Goal: Task Accomplishment & Management: Manage account settings

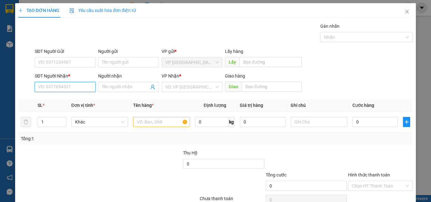
click at [59, 89] on input "SĐT Người Nhận *" at bounding box center [65, 87] width 61 height 10
click at [69, 99] on div "0913932171 - ANH LAP" at bounding box center [64, 99] width 53 height 7
type input "0913932171"
type input "ANH LAP"
type input "0913932171"
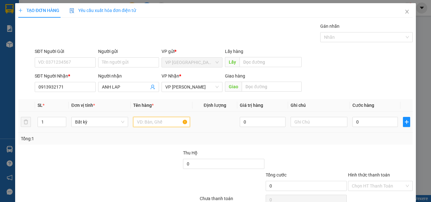
drag, startPoint x: 153, startPoint y: 123, endPoint x: 146, endPoint y: 116, distance: 10.3
click at [153, 123] on input "text" at bounding box center [161, 122] width 57 height 10
type input "1 BO TRANG"
click at [372, 125] on input "0" at bounding box center [375, 122] width 45 height 10
type input "4"
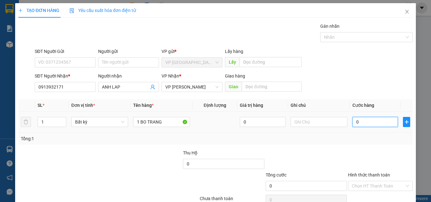
type input "4"
type input "40"
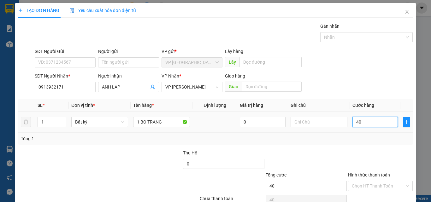
type input "400"
type input "4.000"
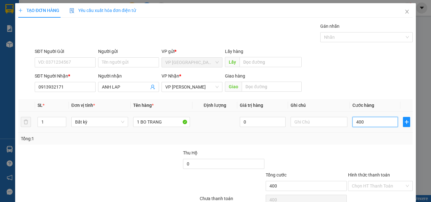
type input "4.000"
type input "40.000"
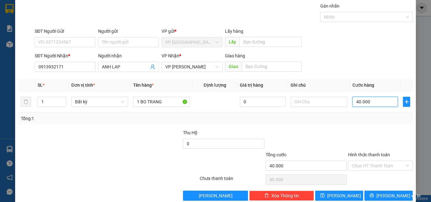
scroll to position [31, 0]
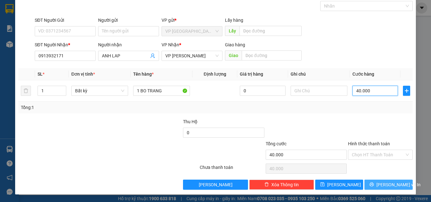
type input "40.000"
drag, startPoint x: 382, startPoint y: 180, endPoint x: 369, endPoint y: 181, distance: 13.0
click at [382, 180] on button "[PERSON_NAME] và In" at bounding box center [389, 185] width 48 height 10
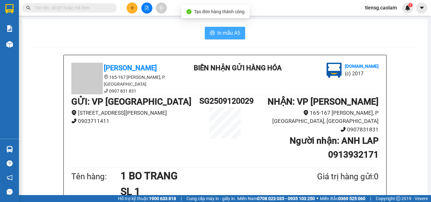
click at [228, 27] on button "In mẫu A5" at bounding box center [225, 33] width 40 height 13
click at [233, 34] on span "In mẫu A5" at bounding box center [229, 33] width 23 height 8
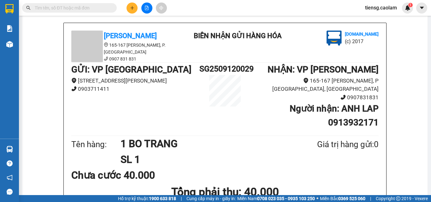
scroll to position [32, 0]
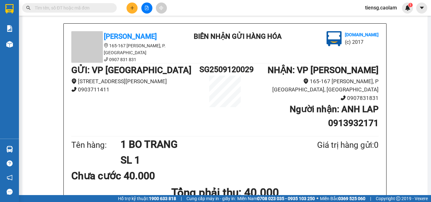
click at [13, 44] on div at bounding box center [9, 44] width 11 height 11
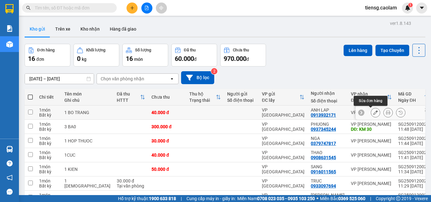
click at [375, 113] on button at bounding box center [375, 112] width 9 height 11
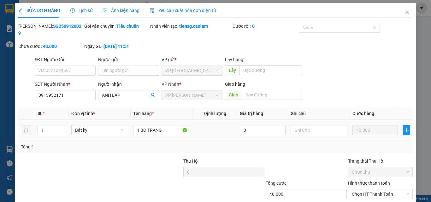
type input "0913932171"
type input "40.000"
drag, startPoint x: 172, startPoint y: 122, endPoint x: 79, endPoint y: 133, distance: 93.8
click at [85, 136] on div "SL * Đơn vị tính * Tên hàng * Định lượng Giá trị hàng Ghi chú Cước hàng 1 Bất k…" at bounding box center [215, 130] width 395 height 45
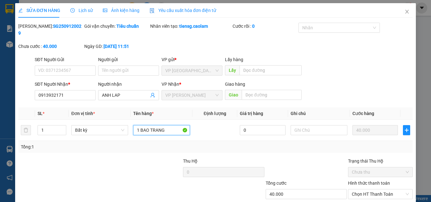
scroll to position [33, 0]
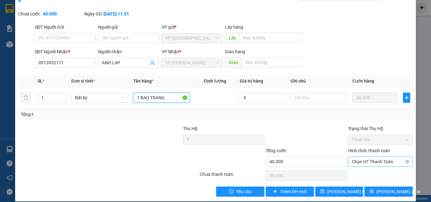
click at [376, 157] on span "Chọn HT Thanh Toán" at bounding box center [380, 161] width 57 height 9
type input "1 BAO TRANG"
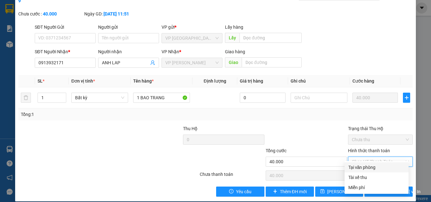
click at [371, 169] on div "Tại văn phòng" at bounding box center [377, 167] width 57 height 7
type input "0"
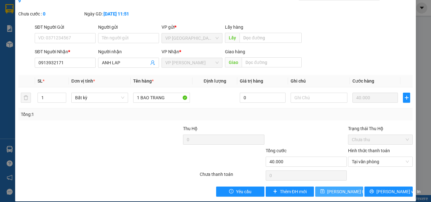
click at [333, 188] on span "[PERSON_NAME] thay đổi" at bounding box center [352, 191] width 51 height 7
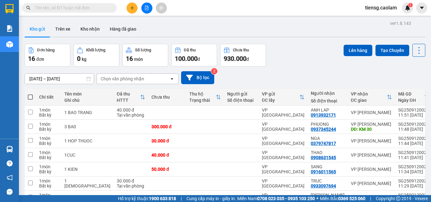
click at [30, 98] on span at bounding box center [30, 97] width 5 height 5
click at [30, 94] on input "checkbox" at bounding box center [30, 94] width 0 height 0
checkbox input "true"
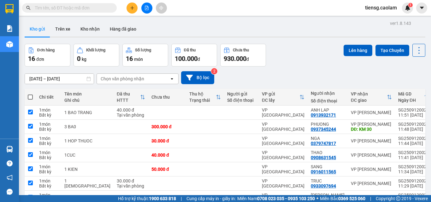
checkbox input "true"
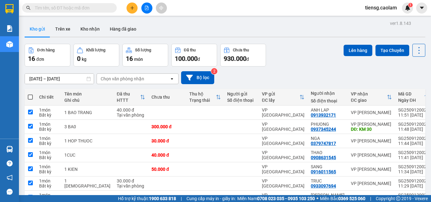
checkbox input "true"
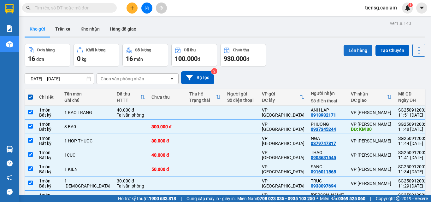
click at [352, 55] on button "Lên hàng" at bounding box center [358, 50] width 29 height 11
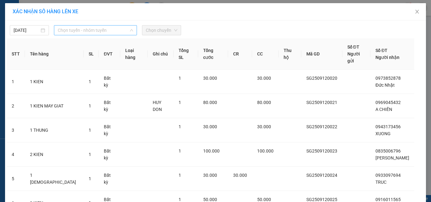
click at [84, 30] on span "Chọn tuyến - nhóm tuyến" at bounding box center [95, 30] width 75 height 9
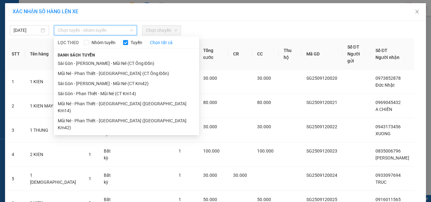
drag, startPoint x: 115, startPoint y: 82, endPoint x: 160, endPoint y: 42, distance: 59.7
click at [115, 81] on li "Sài Gòn - [PERSON_NAME] - Mũi Né (CT Km42)" at bounding box center [126, 84] width 145 height 10
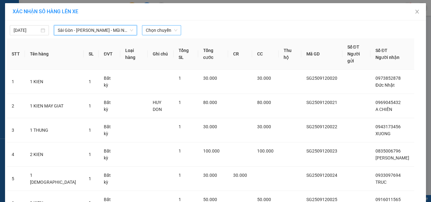
click at [163, 33] on span "Chọn chuyến" at bounding box center [162, 30] width 32 height 9
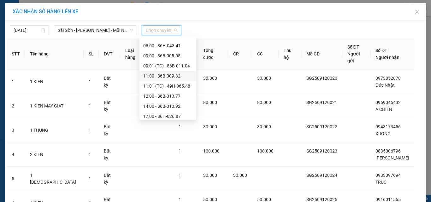
scroll to position [91, 0]
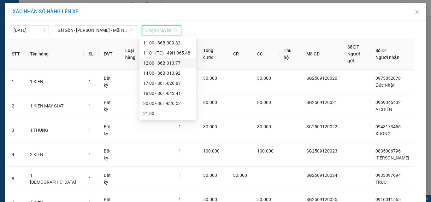
click at [166, 66] on div "12:00 - 86B-013.77" at bounding box center [167, 63] width 49 height 7
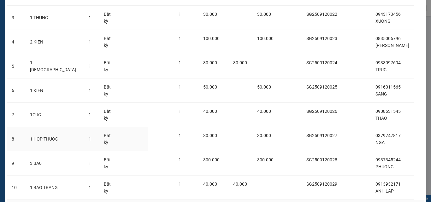
scroll to position [153, 0]
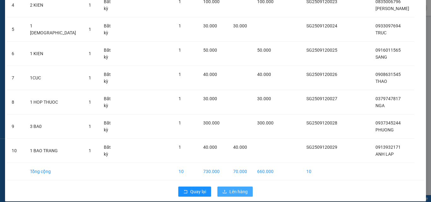
click at [232, 188] on span "Lên hàng" at bounding box center [238, 191] width 18 height 7
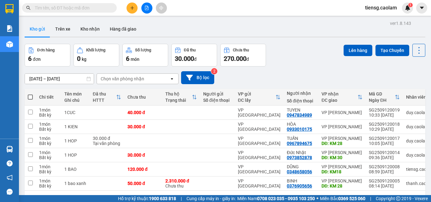
drag, startPoint x: 33, startPoint y: 99, endPoint x: 29, endPoint y: 102, distance: 5.1
click at [32, 99] on th at bounding box center [30, 97] width 11 height 17
click at [33, 96] on span at bounding box center [30, 97] width 5 height 5
click at [30, 94] on input "checkbox" at bounding box center [30, 94] width 0 height 0
checkbox input "true"
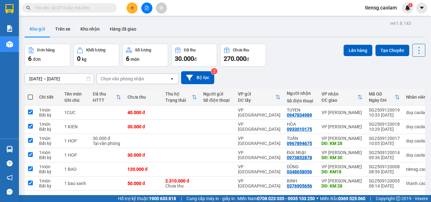
checkbox input "true"
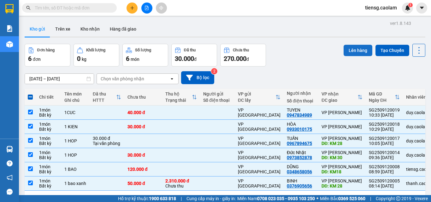
click at [354, 54] on button "Lên hàng" at bounding box center [358, 50] width 29 height 11
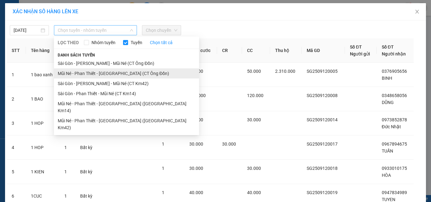
drag, startPoint x: 110, startPoint y: 31, endPoint x: 118, endPoint y: 75, distance: 45.0
click at [109, 33] on span "Chọn tuyến - nhóm tuyến" at bounding box center [95, 30] width 75 height 9
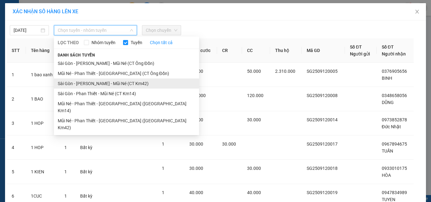
click at [122, 85] on li "Sài Gòn - [PERSON_NAME] - Mũi Né (CT Km42)" at bounding box center [126, 84] width 145 height 10
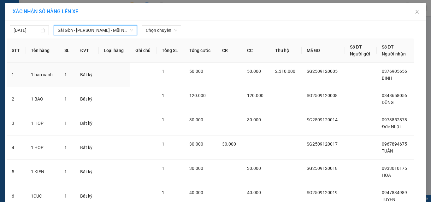
click at [163, 36] on div "[DATE] [GEOGRAPHIC_DATA] - [GEOGRAPHIC_DATA] - [GEOGRAPHIC_DATA] ([GEOGRAPHIC_D…" at bounding box center [215, 134] width 421 height 227
click at [165, 32] on span "Chọn chuyến" at bounding box center [162, 30] width 32 height 9
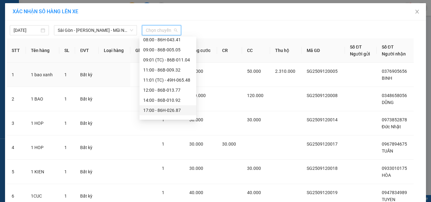
scroll to position [91, 0]
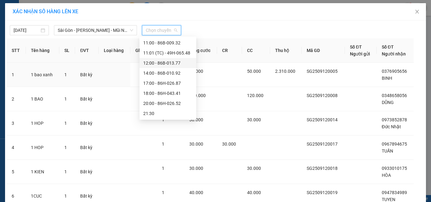
drag, startPoint x: 168, startPoint y: 71, endPoint x: 172, endPoint y: 59, distance: 12.6
click at [172, 59] on div "Chọn chuyến 02:00 - (Đã hủy) 02:01 (TC) - 86B-006.20 02:02 (TC) - (Đã hủy) 02:0…" at bounding box center [168, 33] width 57 height 172
click at [172, 63] on div "12:00 - 86B-013.77" at bounding box center [167, 63] width 49 height 7
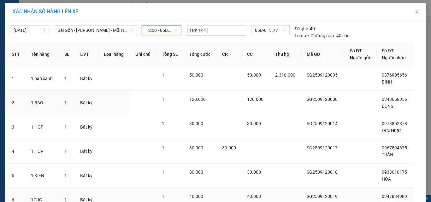
scroll to position [56, 0]
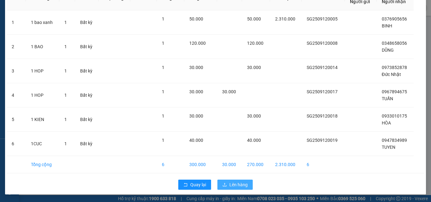
click at [232, 183] on span "Lên hàng" at bounding box center [238, 185] width 18 height 7
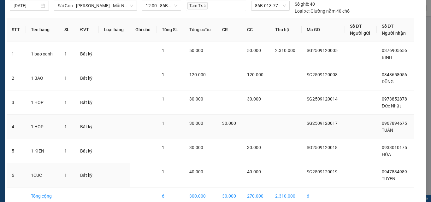
scroll to position [0, 0]
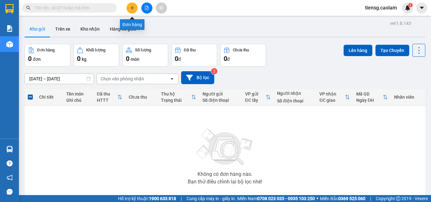
click at [134, 9] on icon "plus" at bounding box center [132, 8] width 4 height 4
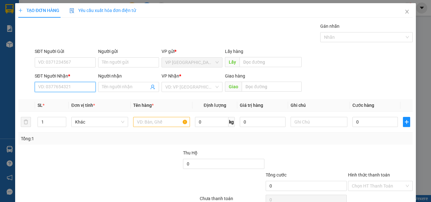
click at [64, 85] on input "SĐT Người Nhận *" at bounding box center [65, 87] width 61 height 10
type input "668"
drag, startPoint x: 71, startPoint y: 90, endPoint x: 58, endPoint y: 91, distance: 12.6
click at [58, 91] on input "668" at bounding box center [65, 87] width 61 height 10
drag, startPoint x: 58, startPoint y: 90, endPoint x: 21, endPoint y: 89, distance: 36.7
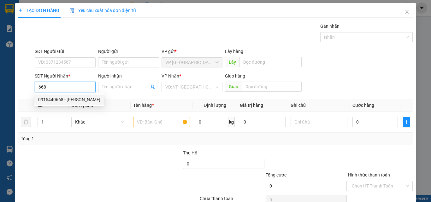
click at [29, 93] on div "SĐT Người Nhận * 668 Người nhận Tên người nhận VP Nhận * VD: VP Sài Gòn Giao hà…" at bounding box center [216, 84] width 396 height 22
click at [48, 101] on div "0798714668 - THỊNH" at bounding box center [64, 99] width 53 height 7
type input "0798714668"
type input "THỊNH"
type input "KM 28"
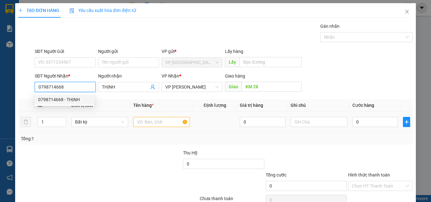
type input "0798714668"
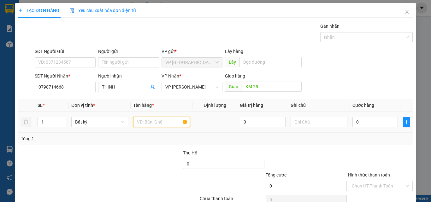
click at [148, 124] on input "text" at bounding box center [161, 122] width 57 height 10
type input "1 CUC DEN"
click at [373, 122] on input "0" at bounding box center [375, 122] width 45 height 10
type input "3"
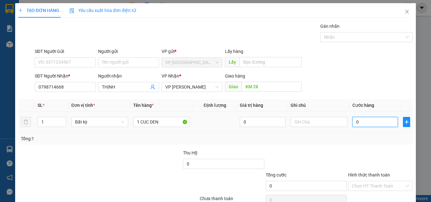
type input "3"
type input "30"
type input "300"
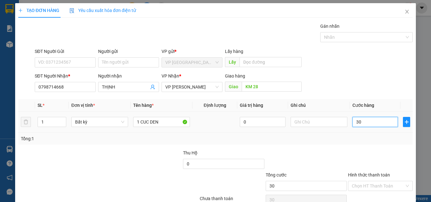
type input "300"
type input "3.000"
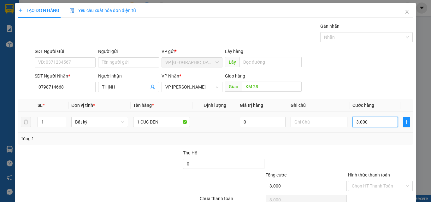
type input "30.000"
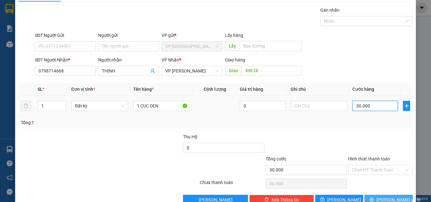
scroll to position [31, 0]
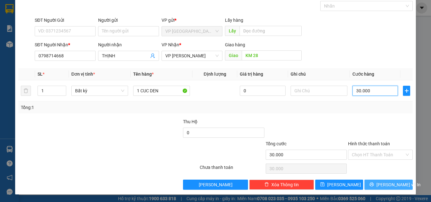
type input "30.000"
click at [375, 188] on button "[PERSON_NAME] và In" at bounding box center [389, 185] width 48 height 10
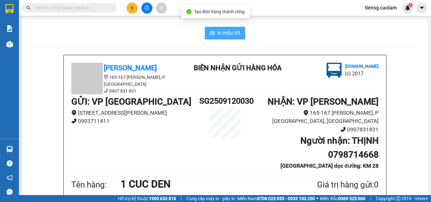
click at [226, 29] on button "In mẫu A5" at bounding box center [225, 33] width 40 height 13
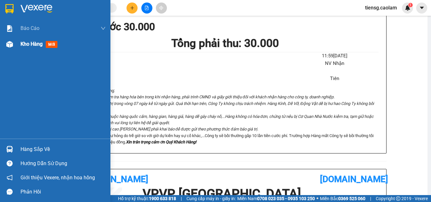
click at [25, 44] on span "Kho hàng" at bounding box center [32, 44] width 22 height 6
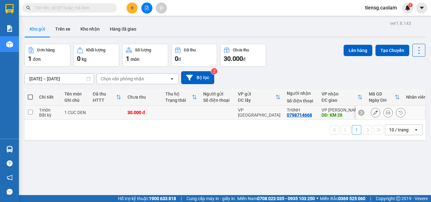
click at [143, 118] on td "30.000 đ" at bounding box center [143, 113] width 38 height 14
checkbox input "true"
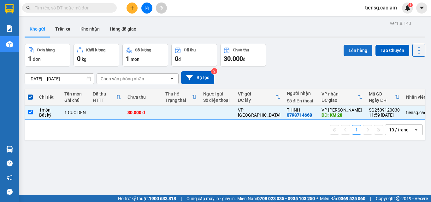
click at [361, 50] on button "Lên hàng" at bounding box center [358, 50] width 29 height 11
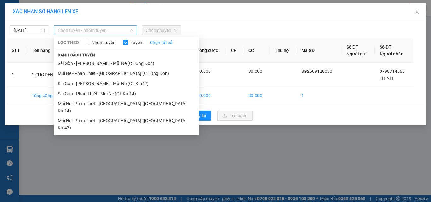
drag, startPoint x: 97, startPoint y: 31, endPoint x: 110, endPoint y: 70, distance: 41.7
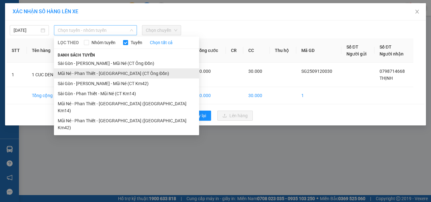
click at [97, 31] on span "Chọn tuyến - nhóm tuyến" at bounding box center [95, 30] width 75 height 9
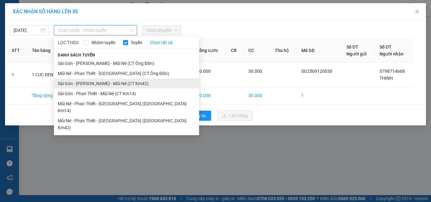
click at [121, 87] on li "Sài Gòn - [PERSON_NAME] - Mũi Né (CT Km42)" at bounding box center [126, 84] width 145 height 10
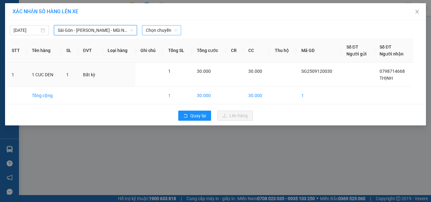
click at [166, 29] on span "Chọn chuyến" at bounding box center [162, 30] width 32 height 9
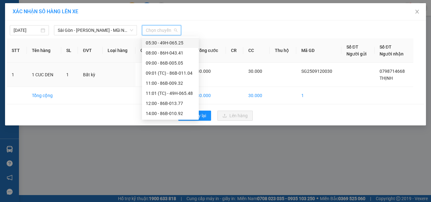
scroll to position [91, 0]
click at [165, 62] on div "12:00 - 86B-013.77" at bounding box center [170, 63] width 49 height 7
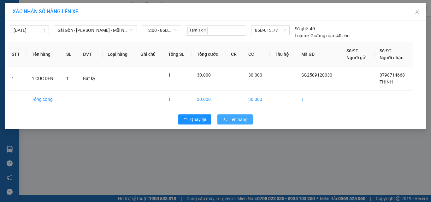
click at [242, 116] on button "Lên hàng" at bounding box center [235, 120] width 35 height 10
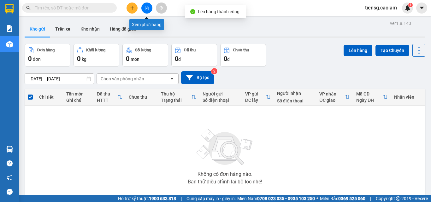
click at [151, 10] on button at bounding box center [146, 8] width 11 height 11
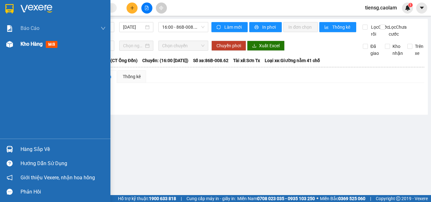
drag, startPoint x: 9, startPoint y: 49, endPoint x: 21, endPoint y: 48, distance: 12.0
click at [20, 48] on div "Kho hàng mới" at bounding box center [55, 44] width 110 height 16
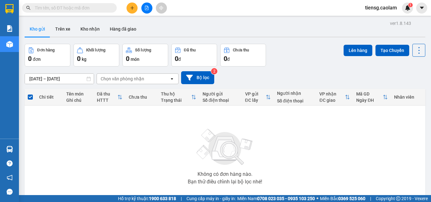
drag, startPoint x: 93, startPoint y: 27, endPoint x: 70, endPoint y: 50, distance: 31.9
click at [92, 27] on button "Kho nhận" at bounding box center [89, 28] width 29 height 15
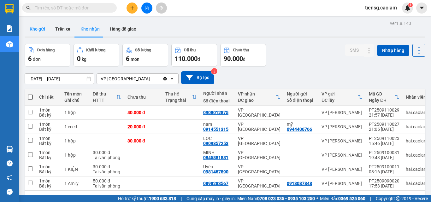
click at [39, 34] on button "Kho gửi" at bounding box center [38, 28] width 26 height 15
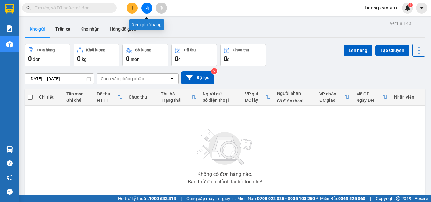
click at [147, 10] on icon "file-add" at bounding box center [146, 8] width 3 height 4
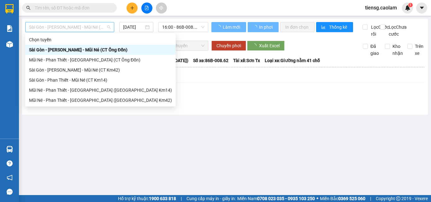
click at [86, 31] on span "Sài Gòn - [PERSON_NAME] - Mũi Né (CT Ông Đồn)" at bounding box center [69, 26] width 81 height 9
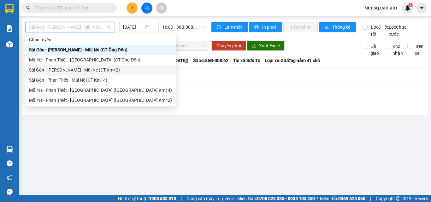
click at [100, 72] on div "Sài Gòn - [PERSON_NAME] - Mũi Né (CT Km42)" at bounding box center [100, 70] width 143 height 7
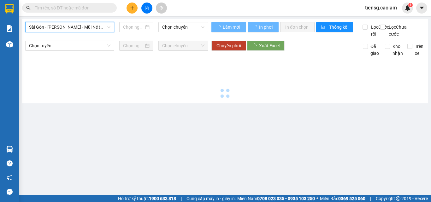
type input "[DATE]"
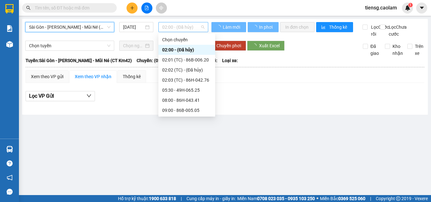
click at [182, 28] on span "02:00 - (Đã hủy)" at bounding box center [183, 26] width 42 height 9
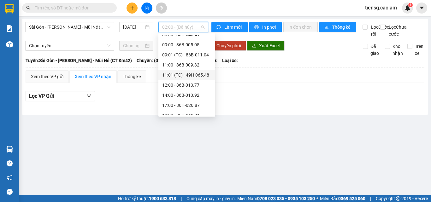
scroll to position [91, 0]
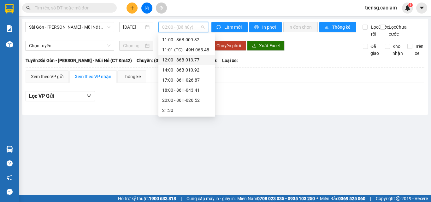
click at [182, 57] on div "12:00 - 86B-013.77" at bounding box center [186, 60] width 49 height 7
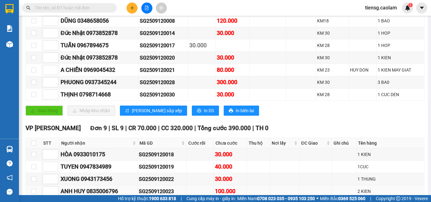
scroll to position [54, 0]
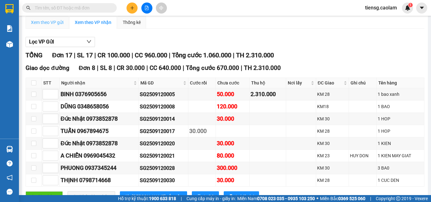
click at [57, 25] on div "Xem theo VP gửi" at bounding box center [47, 22] width 43 height 13
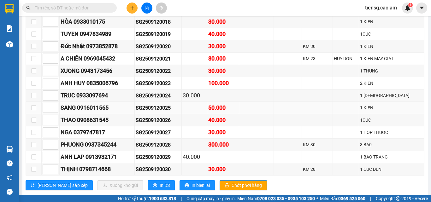
scroll to position [181, 0]
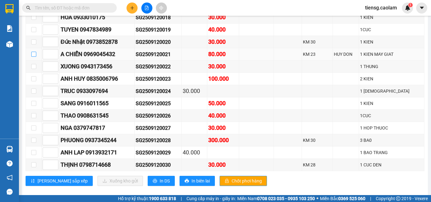
click at [33, 57] on input "checkbox" at bounding box center [33, 54] width 5 height 5
checkbox input "true"
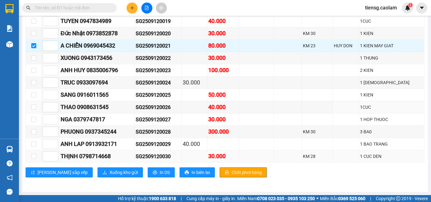
scroll to position [196, 0]
click at [110, 171] on span "Xuống kho gửi" at bounding box center [124, 172] width 28 height 7
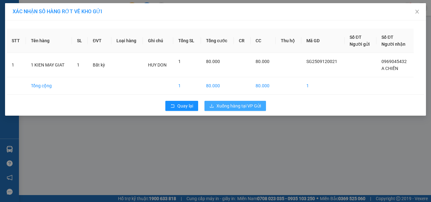
drag, startPoint x: 235, startPoint y: 107, endPoint x: 228, endPoint y: 107, distance: 6.6
click at [234, 107] on span "Xuống hàng tại VP Gửi" at bounding box center [239, 106] width 45 height 7
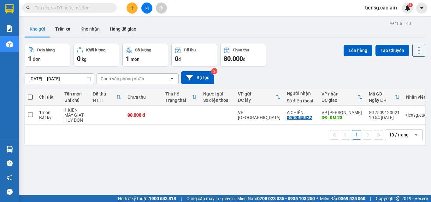
click at [147, 11] on button at bounding box center [146, 8] width 11 height 11
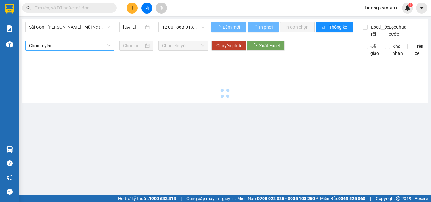
click at [81, 28] on span "Sài Gòn - [PERSON_NAME] - Mũi Né (CT Ông Đồn)" at bounding box center [69, 26] width 81 height 9
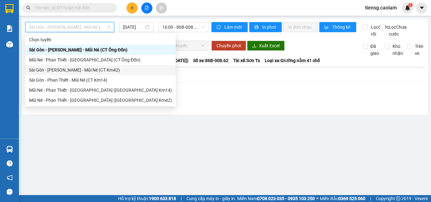
click at [95, 73] on div "Sài Gòn - [PERSON_NAME] - Mũi Né (CT Km42)" at bounding box center [100, 70] width 143 height 7
type input "[DATE]"
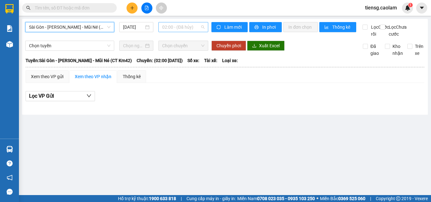
click at [169, 29] on span "02:00 - (Đã hủy)" at bounding box center [183, 26] width 42 height 9
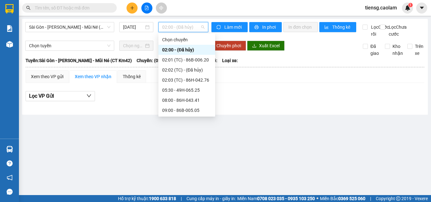
scroll to position [91, 0]
click at [179, 70] on div "14:00 - 86B-010.92" at bounding box center [186, 70] width 49 height 7
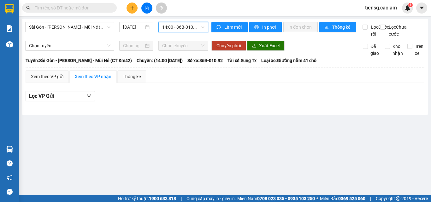
drag, startPoint x: 187, startPoint y: 28, endPoint x: 186, endPoint y: 34, distance: 6.0
click at [187, 29] on span "14:00 - 86B-010.92" at bounding box center [183, 26] width 42 height 9
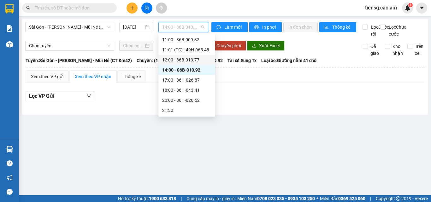
click at [183, 58] on div "12:00 - 86B-013.77" at bounding box center [186, 60] width 49 height 7
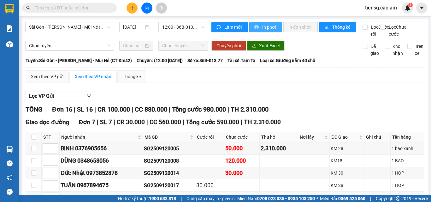
click at [267, 25] on span "In phơi" at bounding box center [269, 27] width 15 height 7
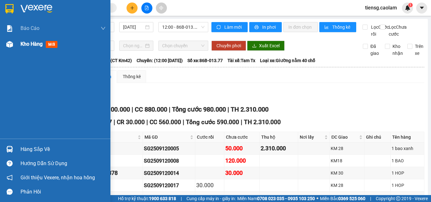
click at [35, 40] on div "Kho hàng mới" at bounding box center [40, 44] width 39 height 8
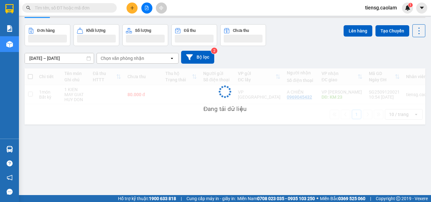
scroll to position [29, 0]
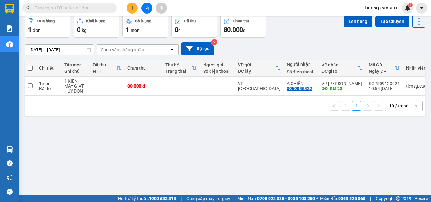
drag, startPoint x: 210, startPoint y: 129, endPoint x: 213, endPoint y: 122, distance: 8.2
click at [210, 129] on div "ver 1.8.143 Kho gửi Trên xe Kho nhận Hàng đã giao Đơn hàng 1 đơn Khối lượng 0 k…" at bounding box center [225, 91] width 406 height 202
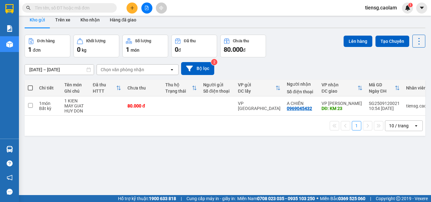
scroll to position [0, 0]
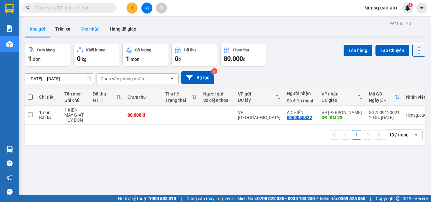
click at [89, 30] on button "Kho nhận" at bounding box center [89, 28] width 29 height 15
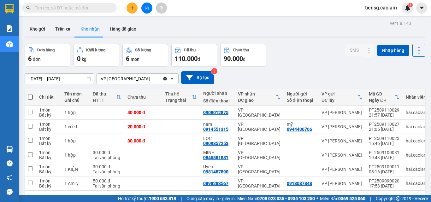
click at [144, 8] on button at bounding box center [146, 8] width 11 height 11
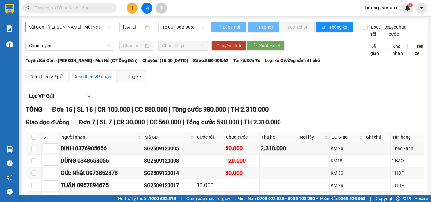
click at [89, 27] on span "Sài Gòn - [PERSON_NAME] - Mũi Né (CT Ông Đồn)" at bounding box center [69, 26] width 81 height 9
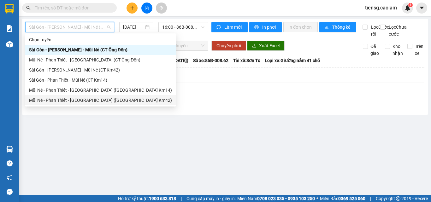
click at [89, 99] on div "Mũi Né - Phan Thiết - [GEOGRAPHIC_DATA] ([GEOGRAPHIC_DATA] Km42)" at bounding box center [100, 100] width 143 height 7
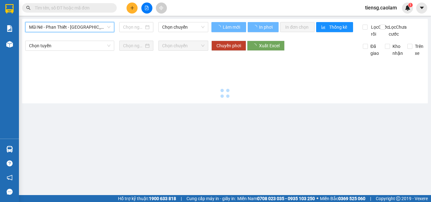
type input "[DATE]"
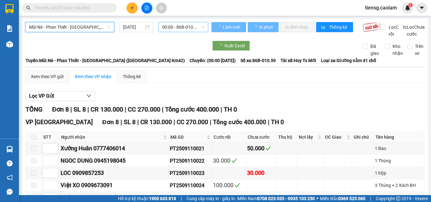
click at [183, 25] on span "00:00 - 86B-010.59" at bounding box center [183, 26] width 42 height 9
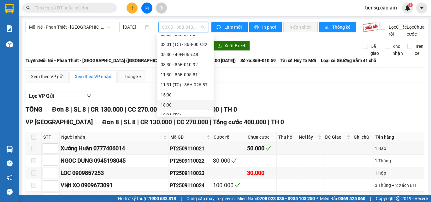
scroll to position [51, 0]
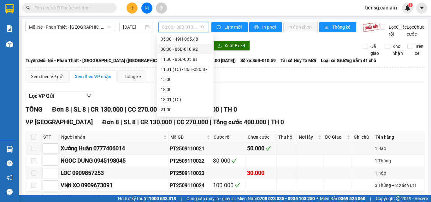
click at [175, 50] on div "08:30 - 86B-010.92" at bounding box center [185, 49] width 49 height 7
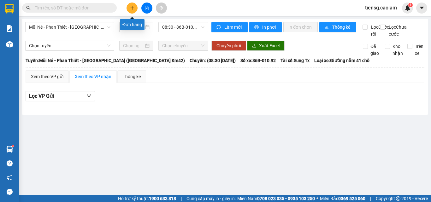
click at [131, 9] on icon "plus" at bounding box center [132, 8] width 4 height 4
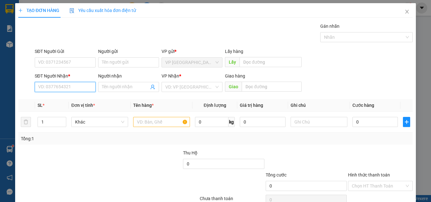
click at [68, 87] on input "SĐT Người Nhận *" at bounding box center [65, 87] width 61 height 10
drag, startPoint x: 64, startPoint y: 100, endPoint x: 156, endPoint y: 121, distance: 94.1
click at [64, 100] on div "0937288384 - BẢO" at bounding box center [64, 99] width 53 height 7
type input "0937288384"
type input "BẢO"
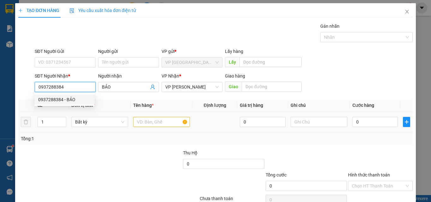
type input "0937288384"
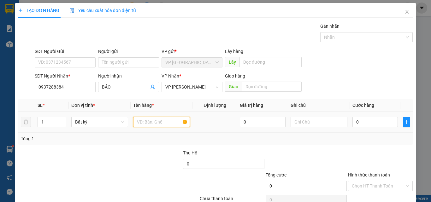
click at [158, 122] on input "text" at bounding box center [161, 122] width 57 height 10
type input "1 KIEN XOP"
click at [370, 122] on input "0" at bounding box center [375, 122] width 45 height 10
type input "3"
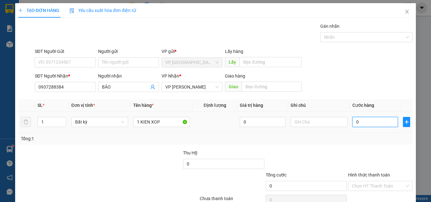
type input "3"
type input "30"
type input "300"
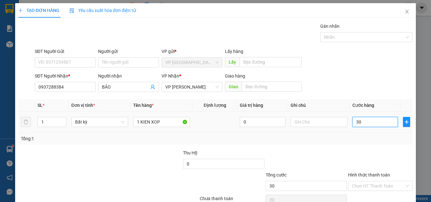
type input "300"
type input "3.000"
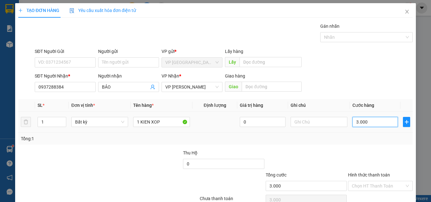
type input "30.000"
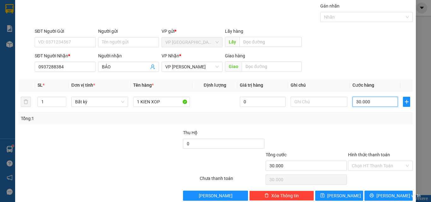
scroll to position [31, 0]
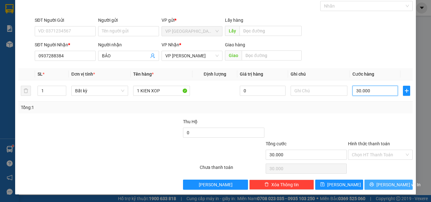
type input "30.000"
click at [374, 184] on icon "printer" at bounding box center [372, 184] width 4 height 4
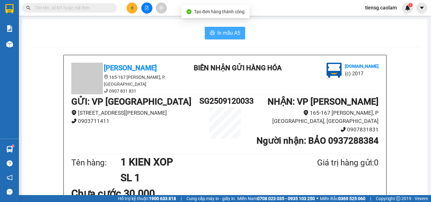
click at [227, 38] on button "In mẫu A5" at bounding box center [225, 33] width 40 height 13
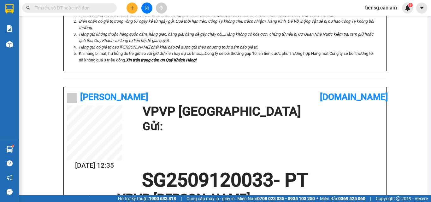
scroll to position [249, 0]
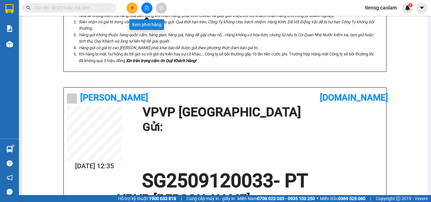
click at [147, 9] on icon "file-add" at bounding box center [147, 8] width 4 height 4
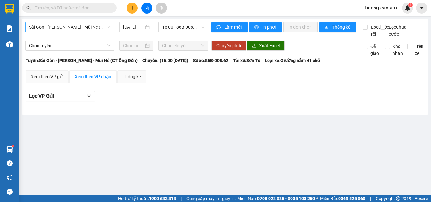
click at [78, 26] on span "Sài Gòn - [PERSON_NAME] - Mũi Né (CT Ông Đồn)" at bounding box center [69, 26] width 81 height 9
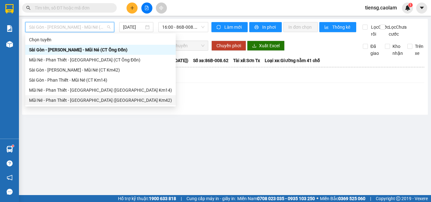
click at [91, 104] on div "Mũi Né - Phan Thiết - [GEOGRAPHIC_DATA] ([GEOGRAPHIC_DATA] Km42)" at bounding box center [100, 100] width 151 height 10
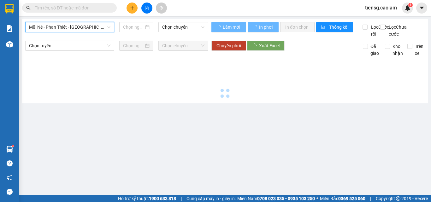
type input "[DATE]"
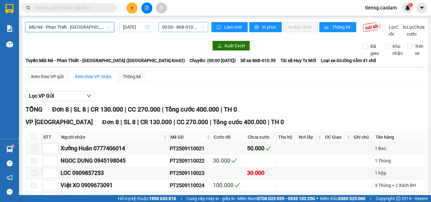
click at [169, 27] on span "00:00 - 86B-010.59" at bounding box center [183, 26] width 42 height 9
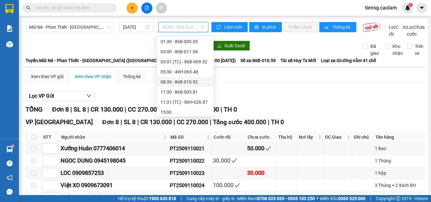
scroll to position [32, 0]
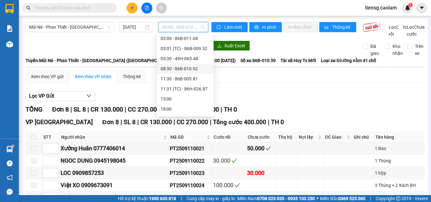
click at [178, 67] on div "08:30 - 86B-010.92" at bounding box center [185, 68] width 49 height 7
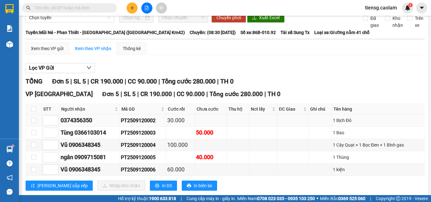
scroll to position [48, 0]
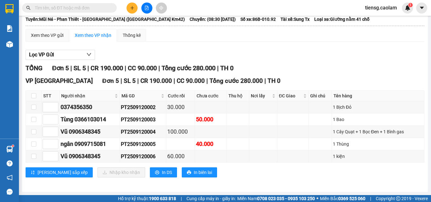
click at [134, 11] on button at bounding box center [132, 8] width 11 height 11
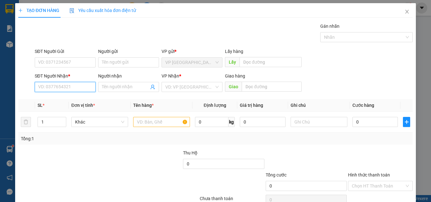
click at [94, 88] on input "SĐT Người Nhận *" at bounding box center [65, 87] width 61 height 10
click at [64, 89] on input "SĐT Người Nhận *" at bounding box center [65, 87] width 61 height 10
type input "0812628224"
click at [123, 84] on input "Người nhận" at bounding box center [125, 87] width 47 height 7
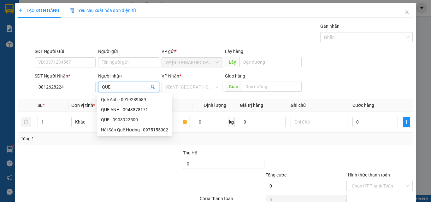
type input "QUE"
click at [185, 107] on th "Tên hàng *" at bounding box center [162, 105] width 62 height 12
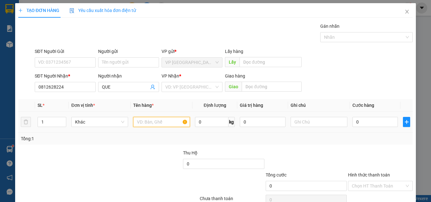
click at [175, 123] on input "text" at bounding box center [161, 122] width 57 height 10
type input "1 BICH DEN"
click at [372, 124] on input "0" at bounding box center [375, 122] width 45 height 10
type input "3"
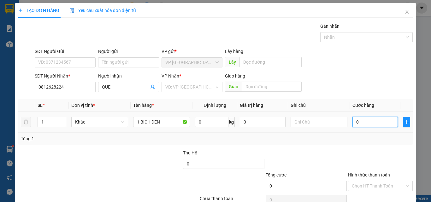
type input "3"
type input "30"
type input "300"
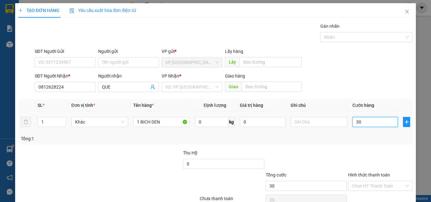
type input "300"
type input "3.000"
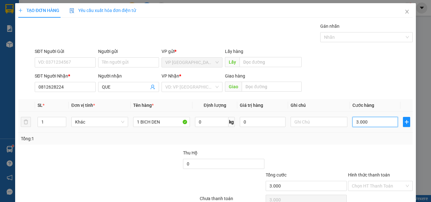
type input "30.000"
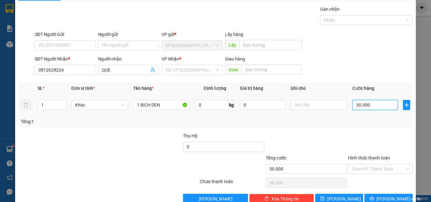
scroll to position [31, 0]
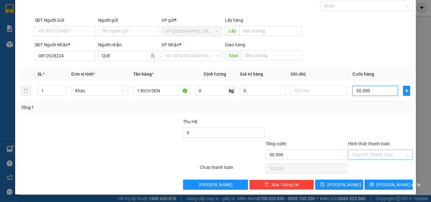
type input "30.000"
click at [368, 156] on input "Hình thức thanh toán" at bounding box center [378, 154] width 53 height 9
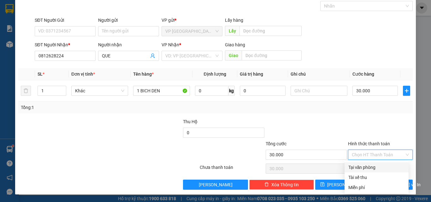
click at [367, 167] on div "Tại văn phòng" at bounding box center [377, 167] width 57 height 7
type input "0"
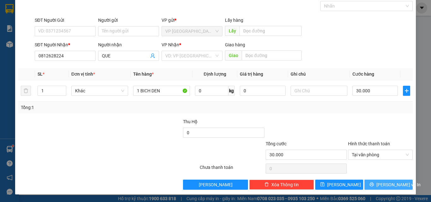
click at [383, 184] on span "[PERSON_NAME] và In" at bounding box center [399, 185] width 44 height 7
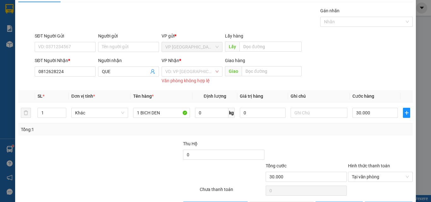
scroll to position [0, 0]
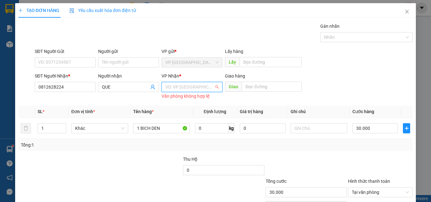
click at [197, 86] on input "search" at bounding box center [189, 86] width 49 height 9
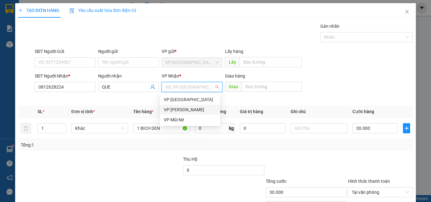
drag, startPoint x: 185, startPoint y: 108, endPoint x: 205, endPoint y: 99, distance: 21.7
click at [185, 109] on div "VP [PERSON_NAME]" at bounding box center [190, 109] width 53 height 7
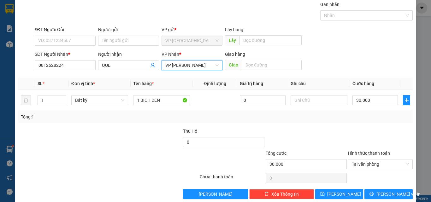
scroll to position [31, 0]
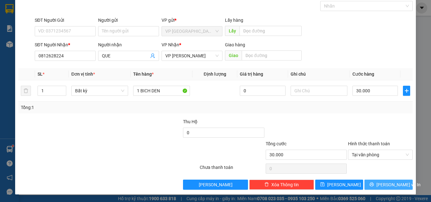
click at [379, 187] on span "[PERSON_NAME] và In" at bounding box center [399, 185] width 44 height 7
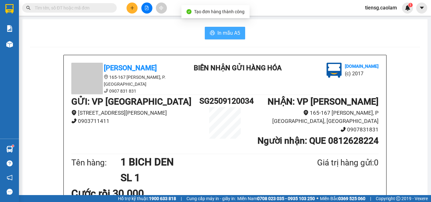
click at [229, 31] on span "In mẫu A5" at bounding box center [229, 33] width 23 height 8
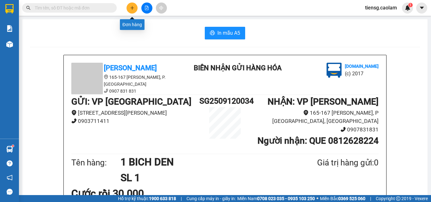
click at [133, 12] on button at bounding box center [132, 8] width 11 height 11
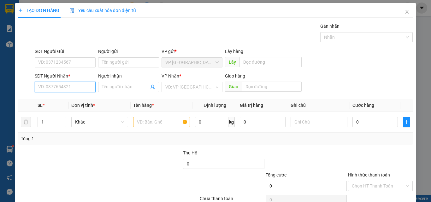
click at [77, 86] on input "SĐT Người Nhận *" at bounding box center [65, 87] width 61 height 10
click at [75, 98] on div "0942121012 - MINH" at bounding box center [64, 99] width 53 height 7
type input "0942121012"
type input "MINH"
type input "0942121012"
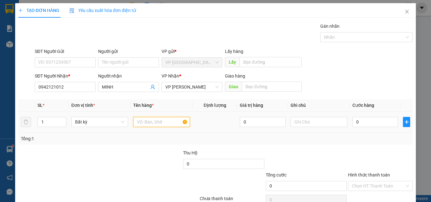
drag, startPoint x: 161, startPoint y: 123, endPoint x: 166, endPoint y: 123, distance: 4.7
click at [164, 123] on input "text" at bounding box center [161, 122] width 57 height 10
type input "1 HOP"
click at [366, 126] on input "0" at bounding box center [375, 122] width 45 height 10
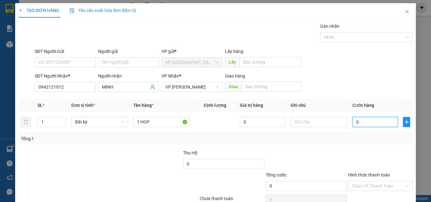
type input "3"
type input "30"
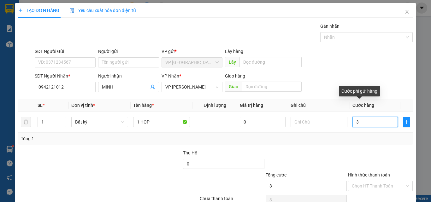
type input "30"
type input "300"
type input "3.000"
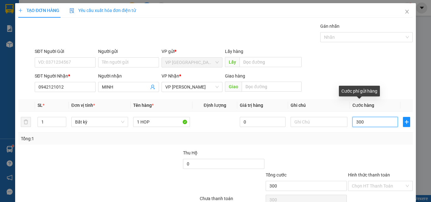
type input "3.000"
type input "30.000"
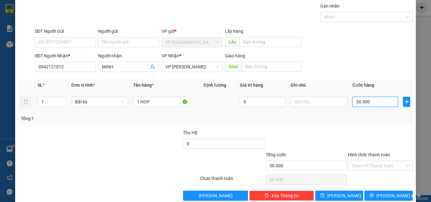
scroll to position [31, 0]
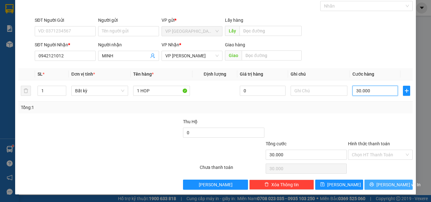
type input "30.000"
click at [385, 184] on span "[PERSON_NAME] và In" at bounding box center [399, 185] width 44 height 7
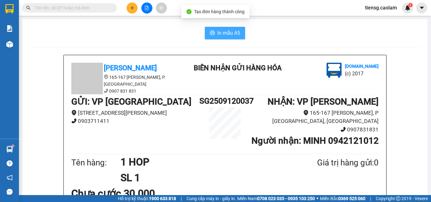
click at [223, 33] on span "In mẫu A5" at bounding box center [229, 33] width 23 height 8
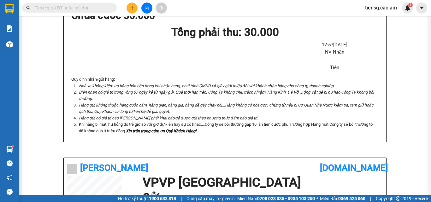
scroll to position [189, 0]
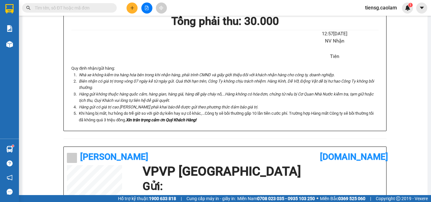
drag, startPoint x: 286, startPoint y: 71, endPoint x: 238, endPoint y: 51, distance: 51.8
click at [132, 4] on button at bounding box center [132, 8] width 11 height 11
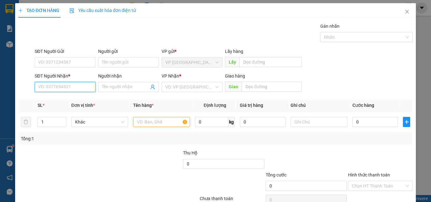
drag, startPoint x: 68, startPoint y: 89, endPoint x: 49, endPoint y: 79, distance: 21.5
click at [68, 89] on input "SĐT Người Nhận *" at bounding box center [65, 87] width 61 height 10
type input "0812144577"
click at [110, 84] on input "Người nhận" at bounding box center [125, 87] width 47 height 7
click at [399, 13] on span "Close" at bounding box center [407, 12] width 18 height 18
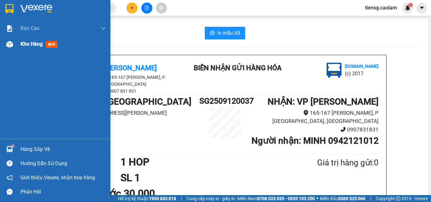
click at [17, 45] on div "Kho hàng mới" at bounding box center [55, 44] width 110 height 16
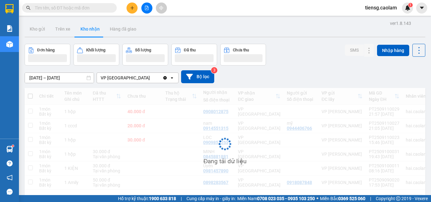
drag, startPoint x: 17, startPoint y: 45, endPoint x: 152, endPoint y: 8, distance: 139.8
click at [152, 8] on button at bounding box center [146, 8] width 11 height 11
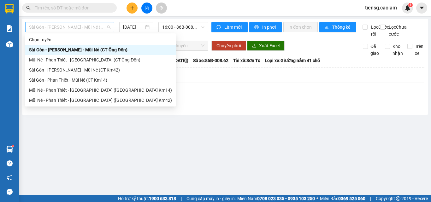
click at [68, 26] on span "Sài Gòn - [PERSON_NAME] - Mũi Né (CT Ông Đồn)" at bounding box center [69, 26] width 81 height 9
click at [85, 97] on div "Mũi Né - Phan Thiết - [GEOGRAPHIC_DATA] ([GEOGRAPHIC_DATA] Km42)" at bounding box center [100, 100] width 151 height 10
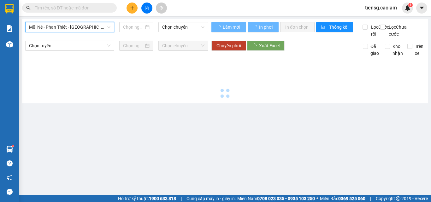
type input "[DATE]"
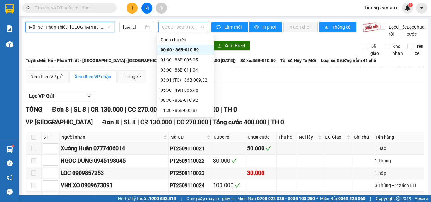
click at [179, 26] on span "00:00 - 86B-010.59" at bounding box center [183, 26] width 42 height 9
click at [175, 99] on div "08:30 - 86B-010.92" at bounding box center [185, 100] width 49 height 7
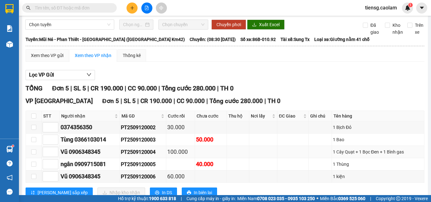
scroll to position [48, 0]
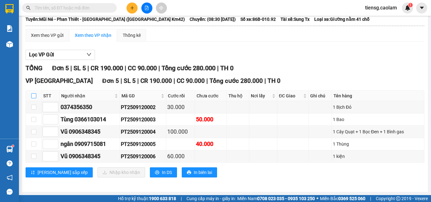
click at [33, 95] on input "checkbox" at bounding box center [33, 95] width 5 height 5
checkbox input "true"
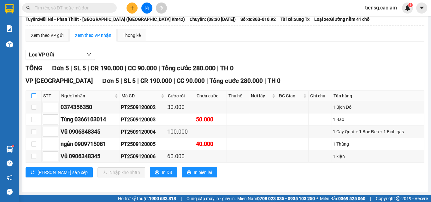
checkbox input "true"
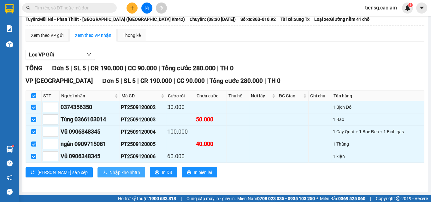
click at [110, 170] on span "Nhập kho nhận" at bounding box center [125, 172] width 31 height 7
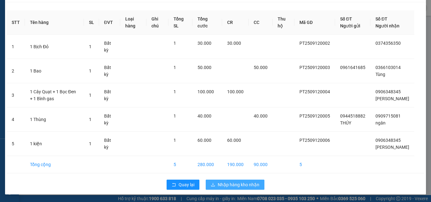
drag, startPoint x: 237, startPoint y: 186, endPoint x: 229, endPoint y: 178, distance: 10.9
click at [236, 185] on span "Nhập hàng kho nhận" at bounding box center [239, 185] width 42 height 7
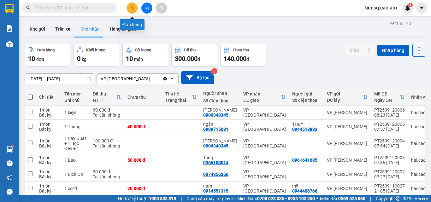
click at [130, 9] on icon "plus" at bounding box center [132, 8] width 4 height 4
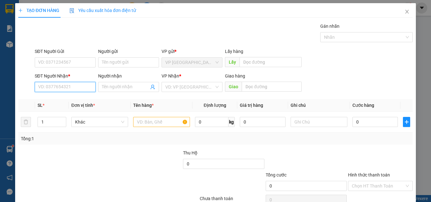
click at [66, 86] on input "SĐT Người Nhận *" at bounding box center [65, 87] width 61 height 10
click at [68, 99] on div "0989966365 - THU" at bounding box center [64, 99] width 53 height 7
type input "0989966365"
type input "THU"
type input "KM 6"
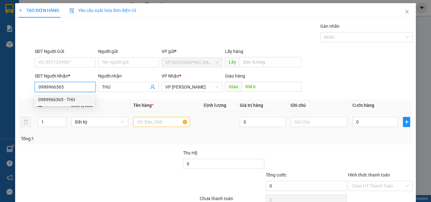
type input "0989966365"
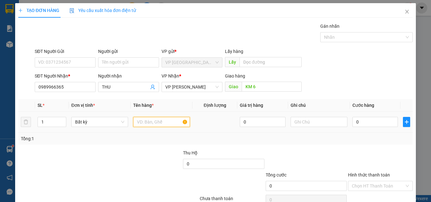
click at [161, 122] on input "text" at bounding box center [161, 122] width 57 height 10
type input "3 THUNG"
type input "1"
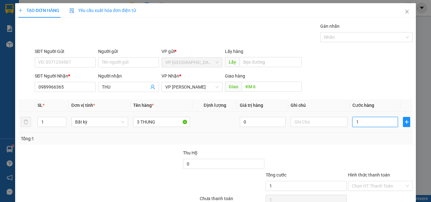
type input "12"
type input "120"
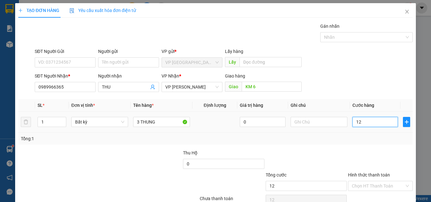
type input "120"
type input "1.200"
type input "12.000"
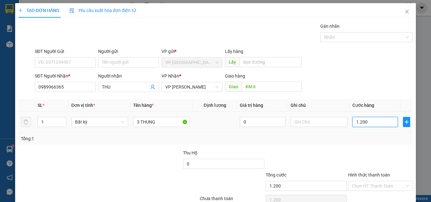
type input "12.000"
type input "120.000"
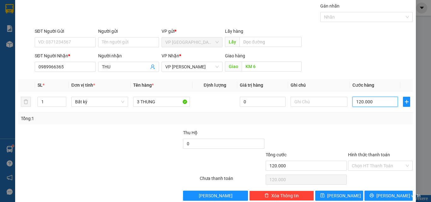
scroll to position [31, 0]
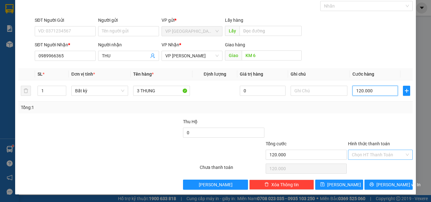
type input "120.000"
click at [373, 154] on input "Hình thức thanh toán" at bounding box center [378, 154] width 53 height 9
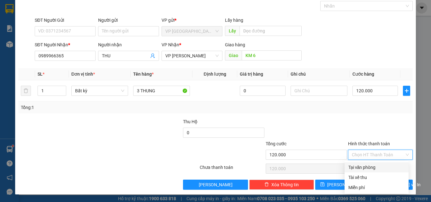
click at [375, 165] on div "Tại văn phòng" at bounding box center [377, 167] width 57 height 7
type input "0"
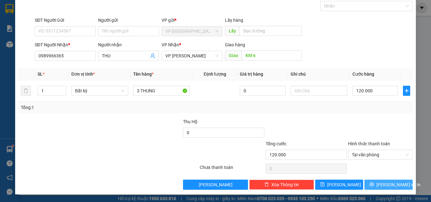
click at [383, 185] on span "[PERSON_NAME] và In" at bounding box center [399, 185] width 44 height 7
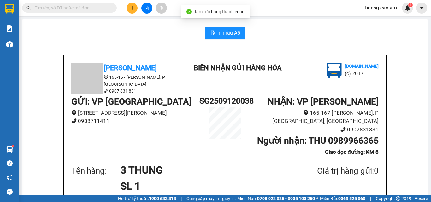
click at [226, 34] on span "In mẫu A5" at bounding box center [229, 33] width 23 height 8
click at [131, 12] on button at bounding box center [132, 8] width 11 height 11
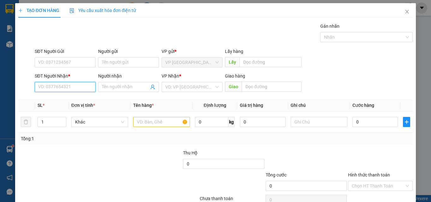
click at [44, 88] on input "SĐT Người Nhận *" at bounding box center [65, 87] width 61 height 10
click at [69, 102] on div "0362364998 - Thuận" at bounding box center [64, 99] width 53 height 7
type input "0362364998"
type input "Thuận"
type input "0362364998"
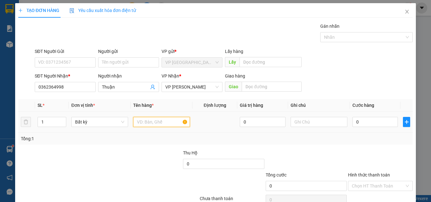
click at [152, 118] on input "text" at bounding box center [161, 122] width 57 height 10
type input "1 THUNG XOP"
click at [362, 123] on input "0" at bounding box center [375, 122] width 45 height 10
type input "4"
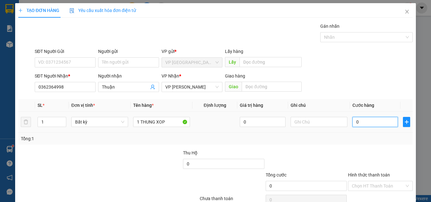
type input "4"
type input "40"
type input "400"
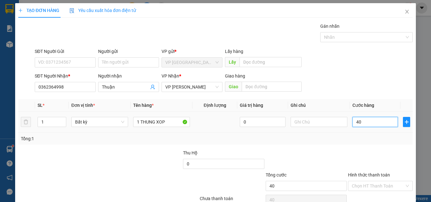
type input "400"
type input "4.000"
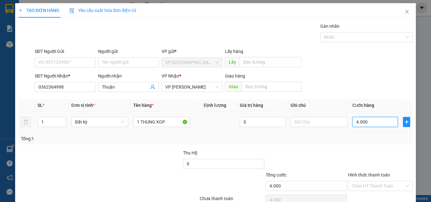
type input "40.000"
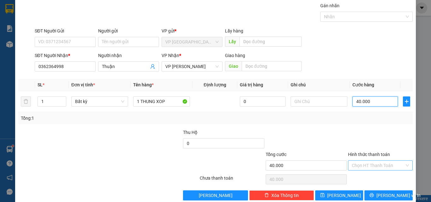
scroll to position [31, 0]
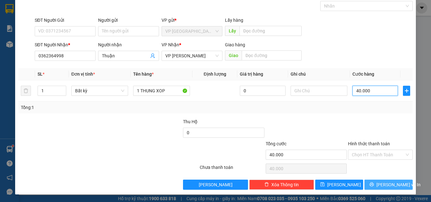
type input "40.000"
click at [379, 186] on span "[PERSON_NAME] và In" at bounding box center [399, 185] width 44 height 7
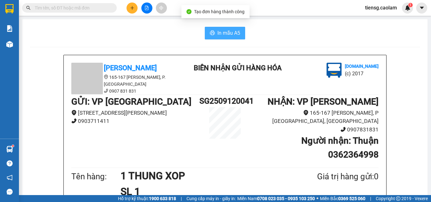
click at [231, 34] on span "In mẫu A5" at bounding box center [229, 33] width 23 height 8
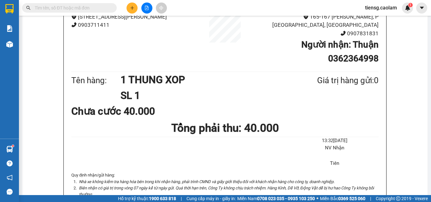
scroll to position [95, 0]
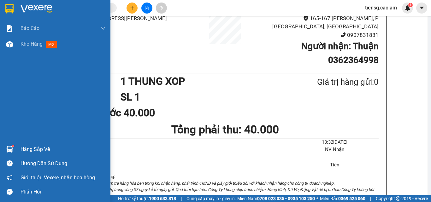
drag, startPoint x: 31, startPoint y: 46, endPoint x: 76, endPoint y: 54, distance: 45.8
click at [31, 46] on span "Kho hàng" at bounding box center [32, 44] width 22 height 6
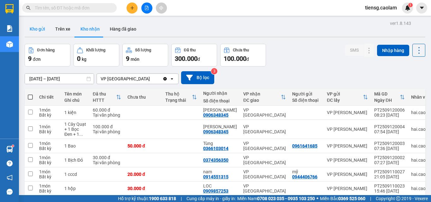
click at [37, 28] on button "Kho gửi" at bounding box center [38, 28] width 26 height 15
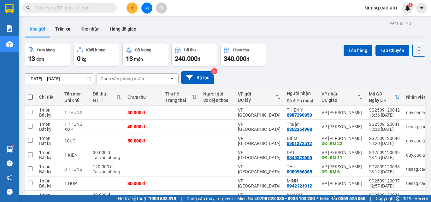
click at [30, 98] on span at bounding box center [30, 97] width 5 height 5
click at [30, 94] on input "checkbox" at bounding box center [30, 94] width 0 height 0
checkbox input "true"
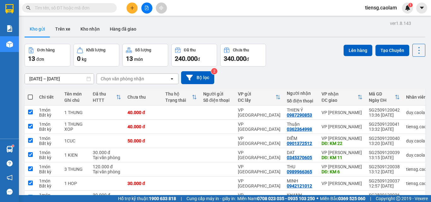
checkbox input "true"
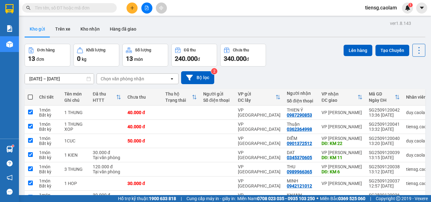
checkbox input "true"
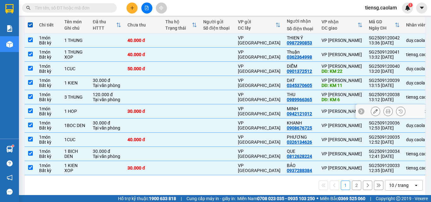
scroll to position [81, 0]
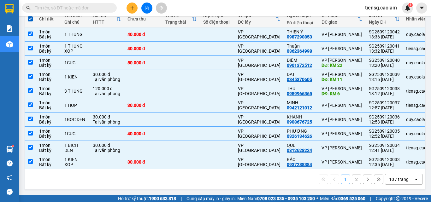
click at [397, 182] on div "10 / trang" at bounding box center [399, 179] width 20 height 6
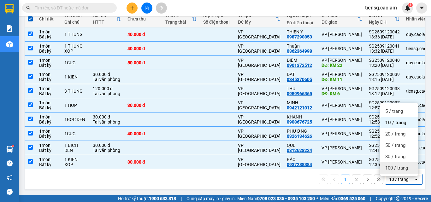
click at [390, 168] on span "100 / trang" at bounding box center [396, 168] width 23 height 6
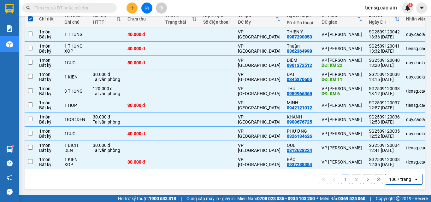
checkbox input "false"
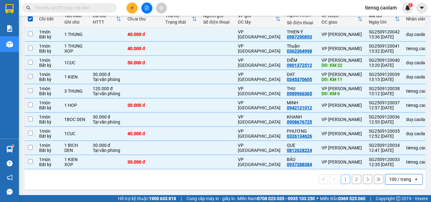
checkbox input "false"
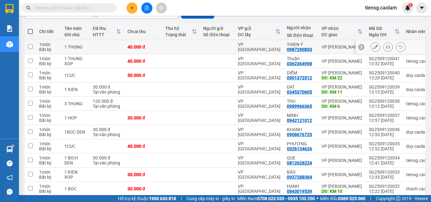
scroll to position [65, 0]
click at [32, 33] on span at bounding box center [30, 31] width 5 height 5
click at [30, 29] on input "checkbox" at bounding box center [30, 29] width 0 height 0
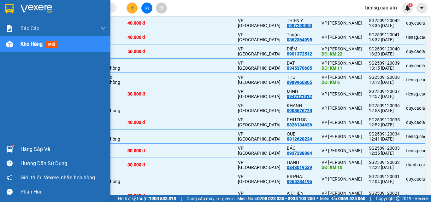
scroll to position [128, 0]
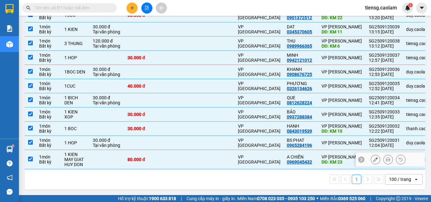
click at [77, 156] on div "1 KIEN MAY GIAT" at bounding box center [75, 157] width 22 height 10
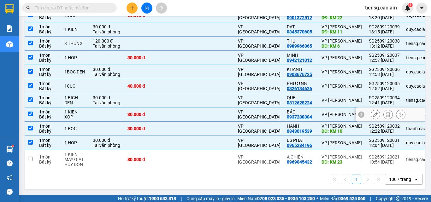
scroll to position [0, 0]
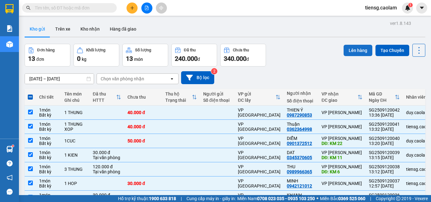
click at [352, 51] on button "Lên hàng" at bounding box center [358, 50] width 29 height 11
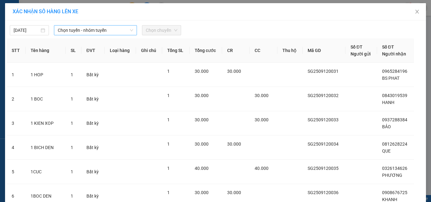
click at [97, 32] on span "Chọn tuyến - nhóm tuyến" at bounding box center [95, 30] width 75 height 9
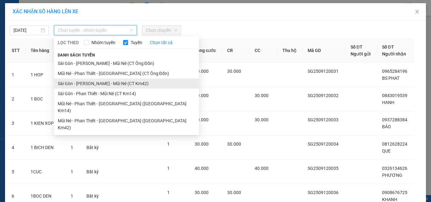
click at [112, 85] on li "Sài Gòn - [PERSON_NAME] - Mũi Né (CT Km42)" at bounding box center [126, 84] width 145 height 10
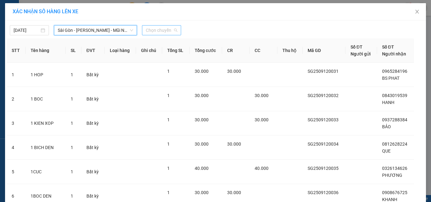
click at [168, 31] on span "Chọn chuyến" at bounding box center [162, 30] width 32 height 9
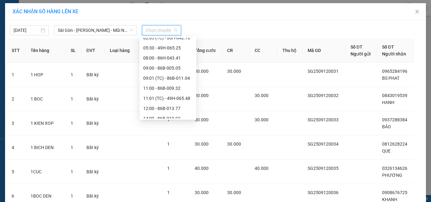
scroll to position [91, 0]
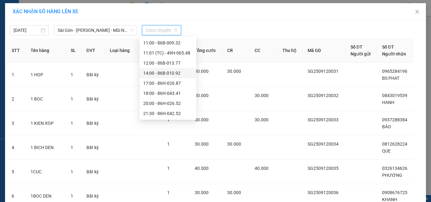
click at [164, 71] on div "14:00 - 86B-010.92" at bounding box center [167, 73] width 49 height 7
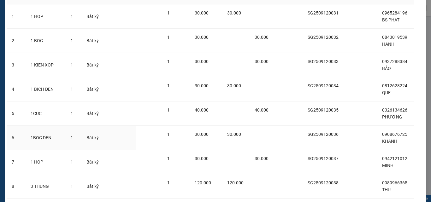
scroll to position [189, 0]
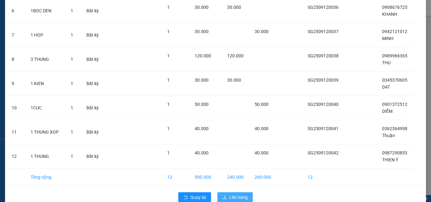
click at [235, 200] on span "Lên hàng" at bounding box center [238, 197] width 18 height 7
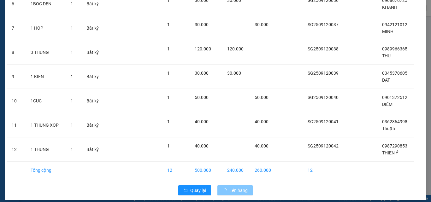
scroll to position [202, 0]
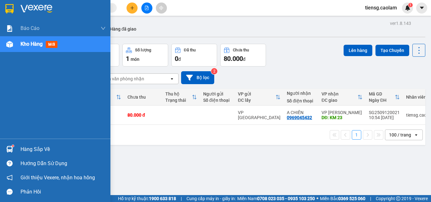
click at [36, 39] on div "Kho hàng mới" at bounding box center [63, 44] width 85 height 16
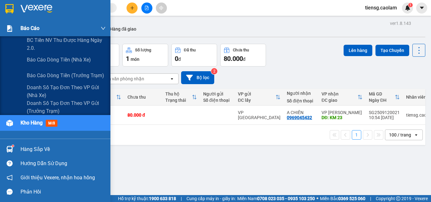
click at [35, 23] on div "Báo cáo" at bounding box center [63, 29] width 85 height 16
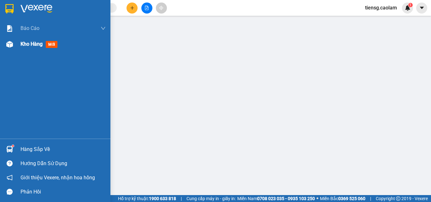
click at [37, 47] on span "Kho hàng" at bounding box center [32, 44] width 22 height 6
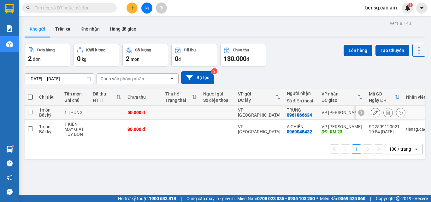
click at [137, 115] on div "50.000 đ" at bounding box center [144, 112] width 32 height 5
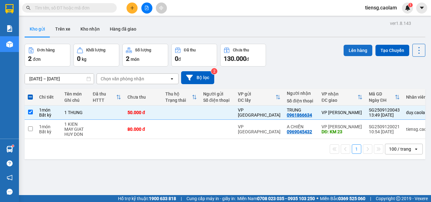
click at [358, 46] on button "Lên hàng" at bounding box center [358, 50] width 29 height 11
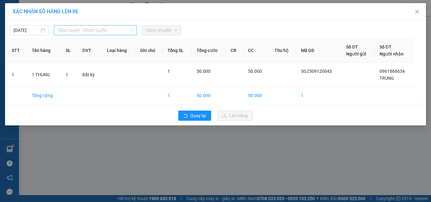
click at [103, 27] on span "Chọn tuyến - nhóm tuyến" at bounding box center [95, 30] width 75 height 9
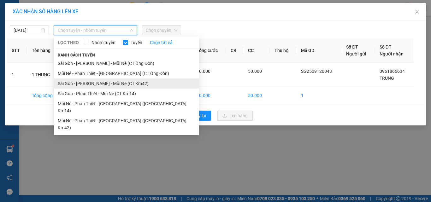
click at [125, 82] on li "Sài Gòn - [PERSON_NAME] - Mũi Né (CT Km42)" at bounding box center [126, 84] width 145 height 10
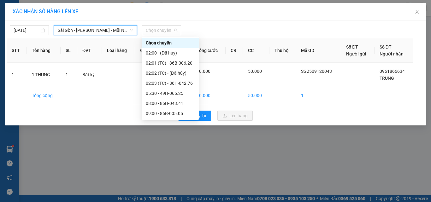
drag, startPoint x: 165, startPoint y: 26, endPoint x: 169, endPoint y: 35, distance: 10.5
click at [166, 26] on span "Chọn chuyến" at bounding box center [162, 30] width 32 height 9
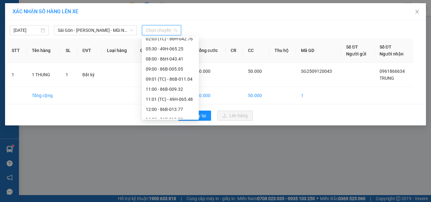
scroll to position [91, 0]
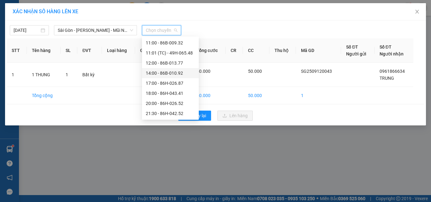
click at [159, 71] on div "14:00 - 86B-010.92" at bounding box center [170, 73] width 49 height 7
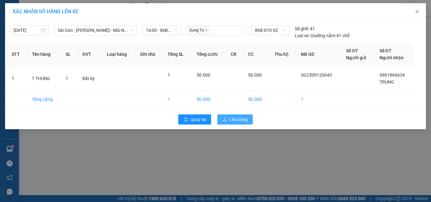
click at [240, 123] on button "Lên hàng" at bounding box center [235, 120] width 35 height 10
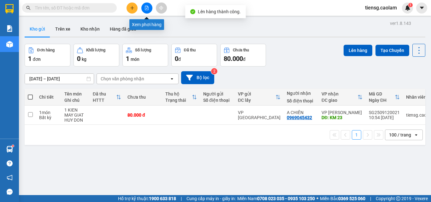
click at [148, 3] on button at bounding box center [146, 8] width 11 height 11
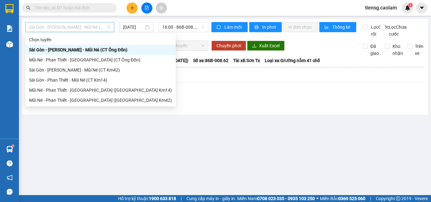
click at [80, 29] on span "Sài Gòn - [PERSON_NAME] - Mũi Né (CT Ông Đồn)" at bounding box center [69, 26] width 81 height 9
click at [93, 69] on div "Sài Gòn - [PERSON_NAME] - Mũi Né (CT Km42)" at bounding box center [100, 70] width 143 height 7
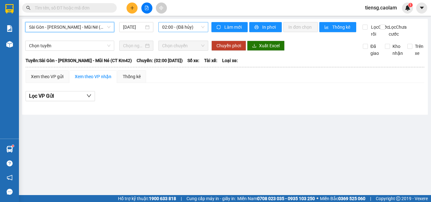
click at [175, 26] on span "02:00 - (Đã hủy)" at bounding box center [183, 26] width 42 height 9
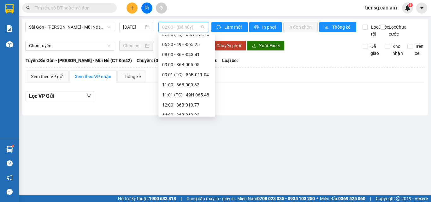
scroll to position [91, 0]
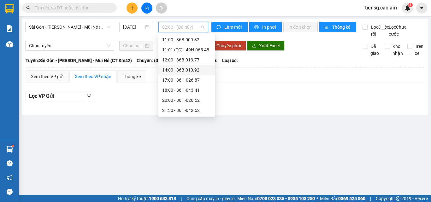
drag, startPoint x: 186, startPoint y: 60, endPoint x: 188, endPoint y: 68, distance: 7.9
click at [188, 68] on div "Chọn chuyến 02:00 - (Đã hủy) 02:01 (TC) - 86B-006.20 02:02 (TC) - (Đã hủy) 02:0…" at bounding box center [186, 30] width 57 height 172
click at [188, 70] on div "14:00 - 86B-010.92" at bounding box center [186, 70] width 49 height 7
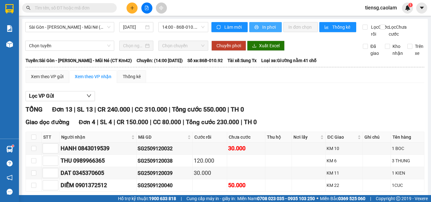
click at [269, 32] on button "In phơi" at bounding box center [265, 27] width 33 height 10
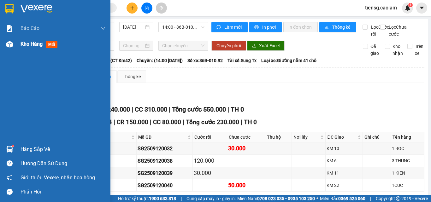
click at [25, 46] on span "Kho hàng" at bounding box center [32, 44] width 22 height 6
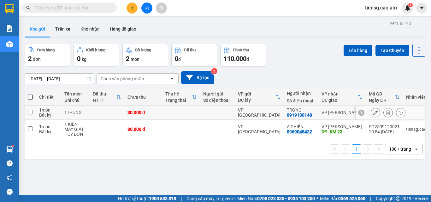
click at [146, 112] on div "30.000 đ" at bounding box center [144, 112] width 32 height 5
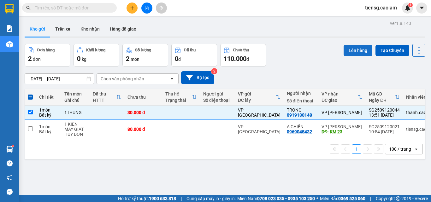
click at [351, 46] on button "Lên hàng" at bounding box center [358, 50] width 29 height 11
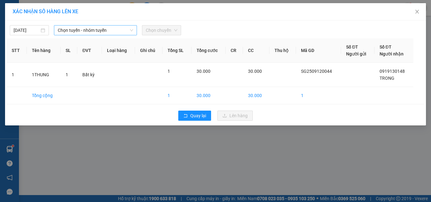
drag, startPoint x: 100, startPoint y: 31, endPoint x: 106, endPoint y: 35, distance: 7.5
click at [100, 31] on span "Chọn tuyến - nhóm tuyến" at bounding box center [95, 30] width 75 height 9
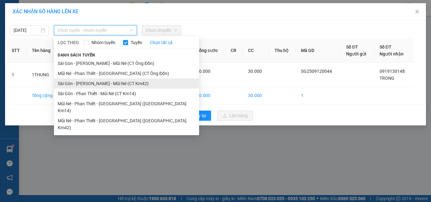
click at [121, 81] on li "Sài Gòn - [PERSON_NAME] - Mũi Né (CT Km42)" at bounding box center [126, 84] width 145 height 10
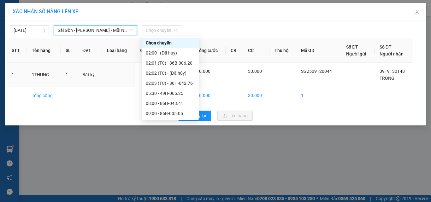
drag, startPoint x: 166, startPoint y: 27, endPoint x: 168, endPoint y: 59, distance: 31.9
click at [166, 28] on span "Chọn chuyến" at bounding box center [162, 30] width 32 height 9
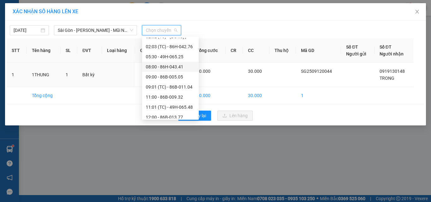
scroll to position [91, 0]
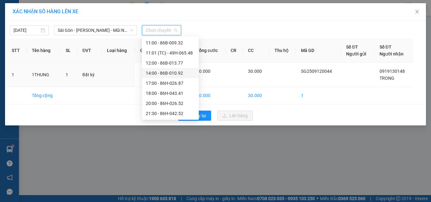
click at [165, 69] on div "14:00 - 86B-010.92" at bounding box center [170, 73] width 57 height 10
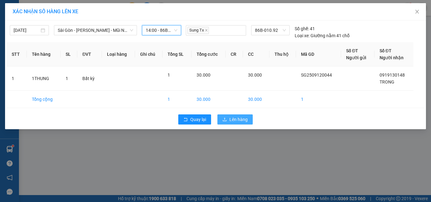
click at [240, 121] on span "Lên hàng" at bounding box center [238, 119] width 18 height 7
